Goal: Book appointment/travel/reservation

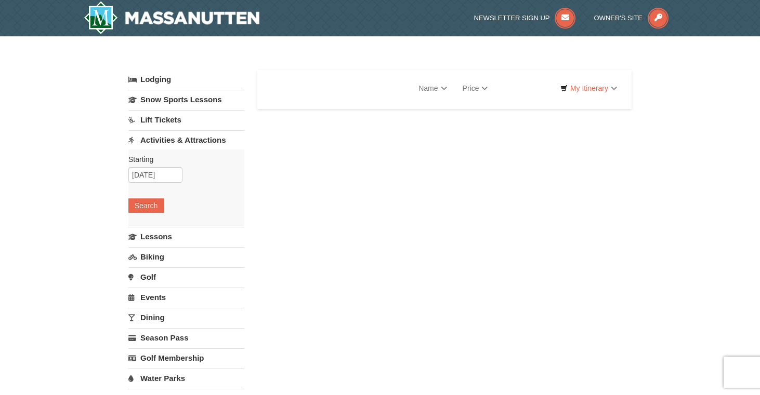
select select "10"
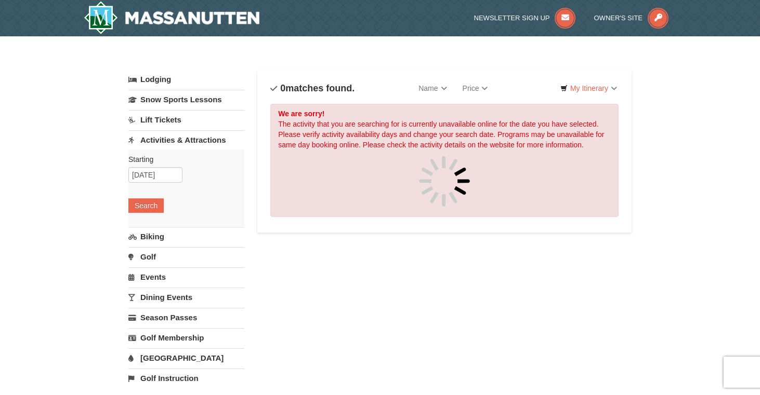
click at [162, 281] on link "Events" at bounding box center [186, 277] width 116 height 19
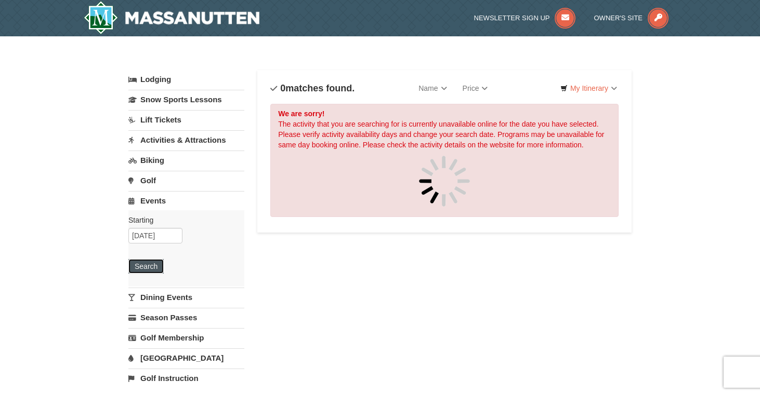
click at [148, 268] on button "Search" at bounding box center [145, 266] width 35 height 15
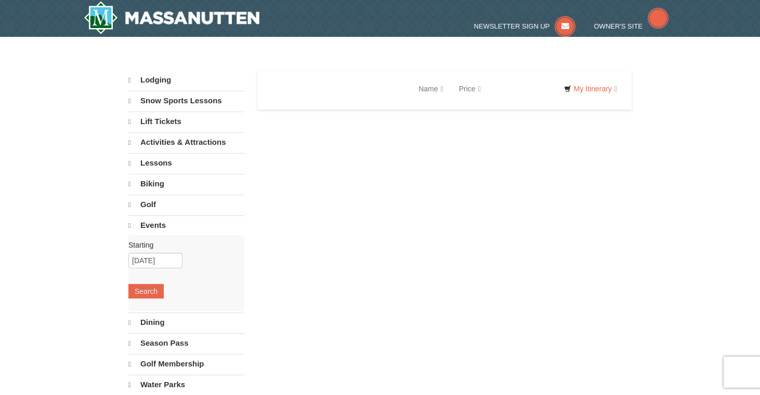
select select "10"
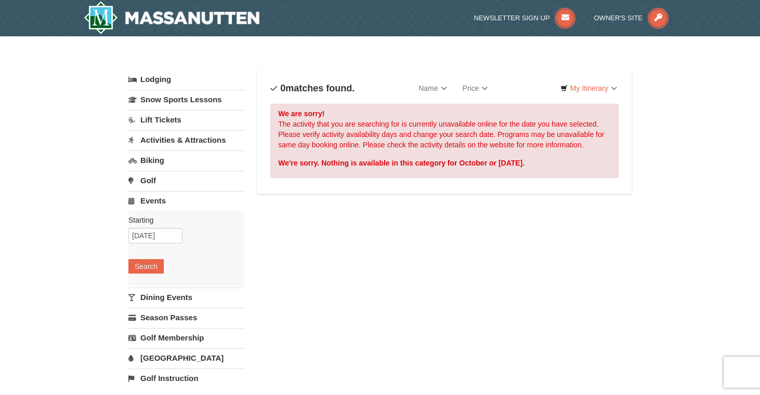
click at [164, 300] on link "Dining Events" at bounding box center [186, 297] width 116 height 19
click at [141, 295] on div "Starting Please format dates MM/DD/YYYY Please format dates MM/DD/YYYY [DATE] S…" at bounding box center [186, 269] width 116 height 76
click at [141, 287] on button "Search" at bounding box center [145, 287] width 35 height 15
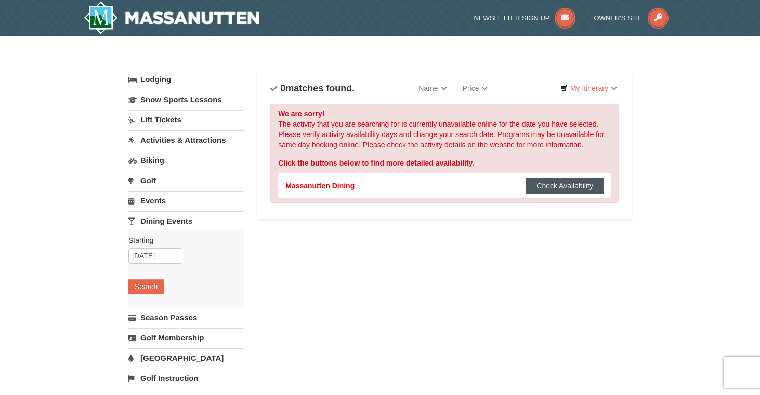
click at [539, 187] on button "Check Availability" at bounding box center [564, 186] width 77 height 17
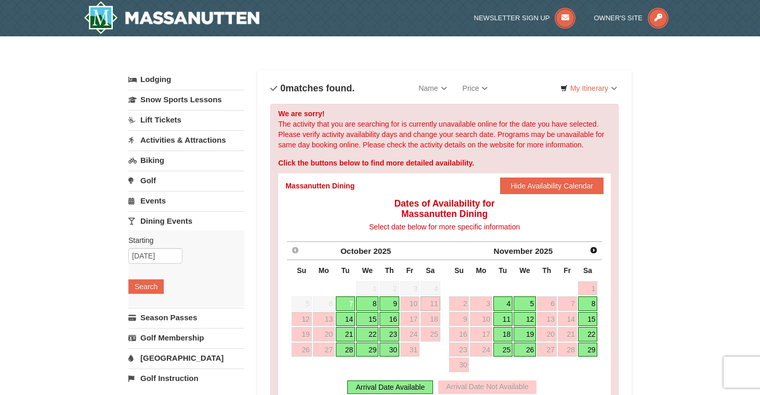
click at [187, 143] on link "Activities & Attractions" at bounding box center [186, 139] width 116 height 19
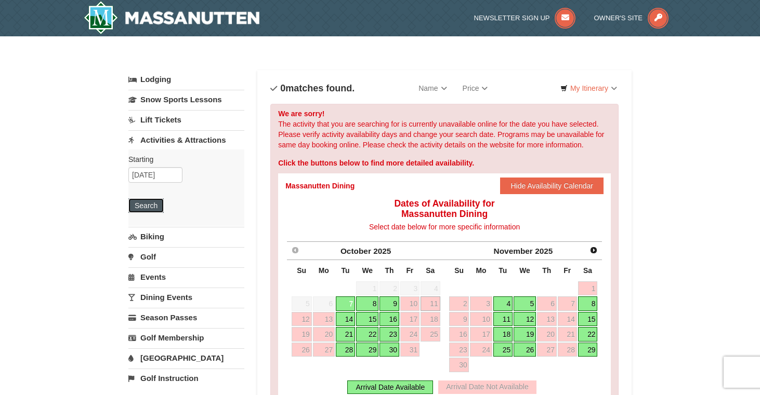
click at [148, 209] on button "Search" at bounding box center [145, 206] width 35 height 15
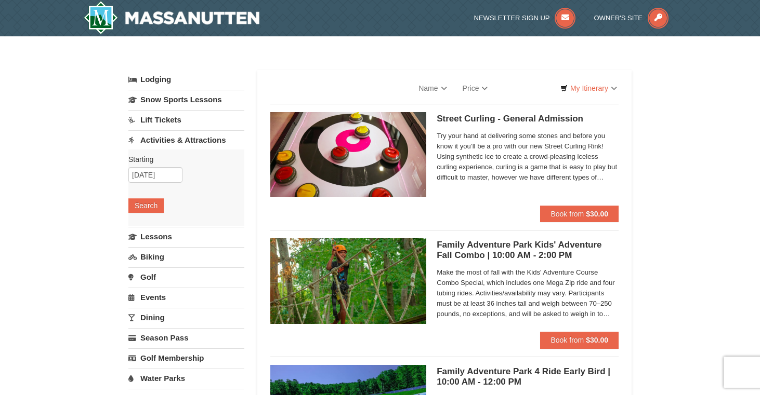
select select "10"
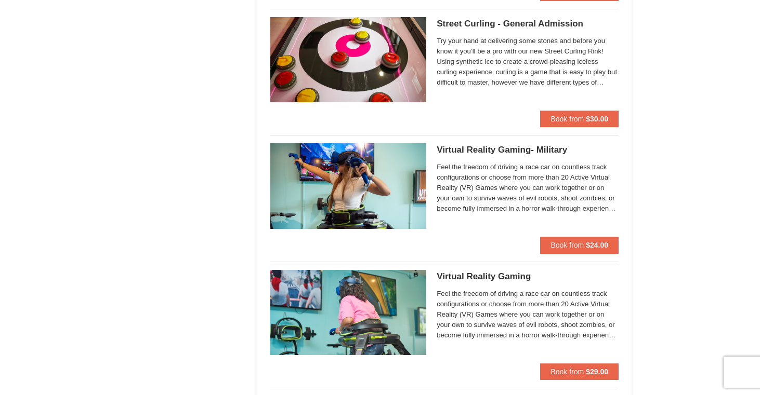
scroll to position [1606, 0]
